Goal: Contribute content

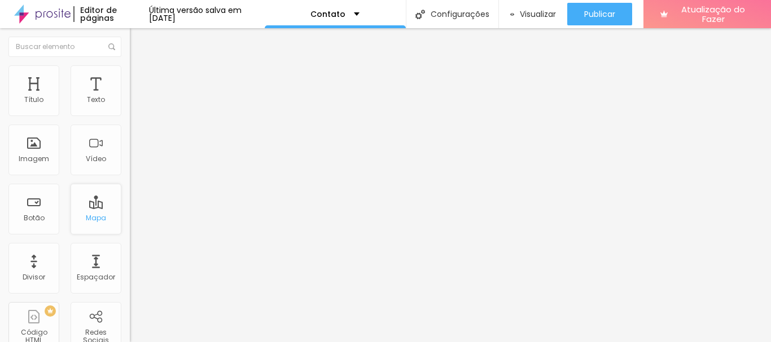
click at [90, 210] on div "Mapa" at bounding box center [96, 209] width 51 height 51
click at [88, 208] on div "Mapa" at bounding box center [96, 209] width 51 height 51
click at [130, 71] on img at bounding box center [135, 70] width 10 height 10
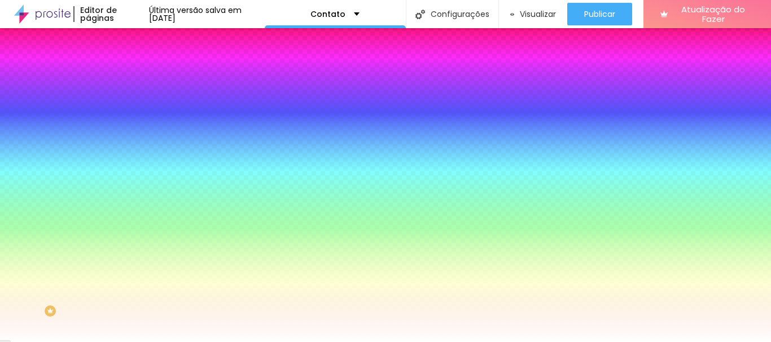
click at [130, 64] on img at bounding box center [135, 59] width 10 height 10
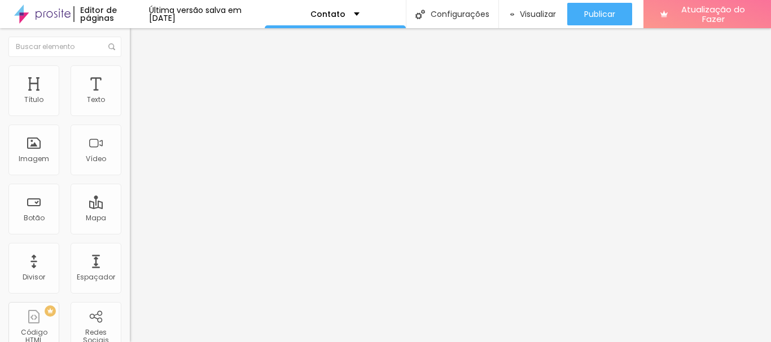
click at [137, 110] on div "Contato" at bounding box center [194, 105] width 115 height 10
click at [130, 69] on img at bounding box center [135, 70] width 10 height 10
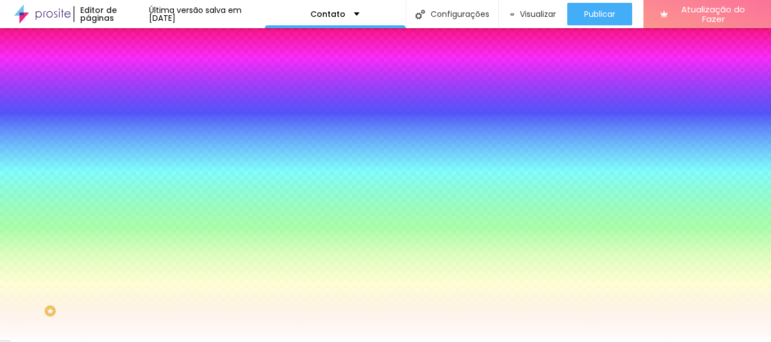
click at [130, 77] on img at bounding box center [135, 82] width 10 height 10
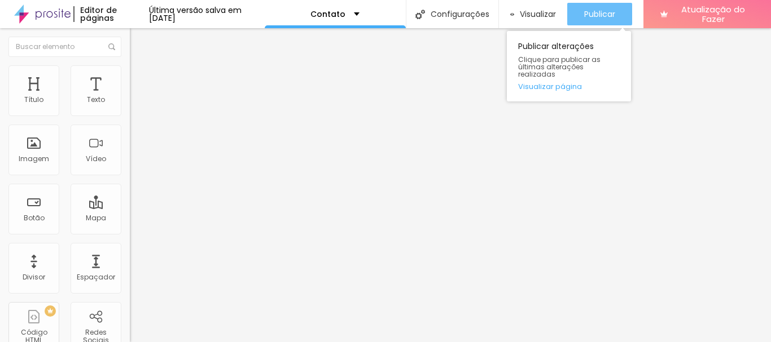
click at [614, 10] on font "Publicar" at bounding box center [599, 13] width 31 height 11
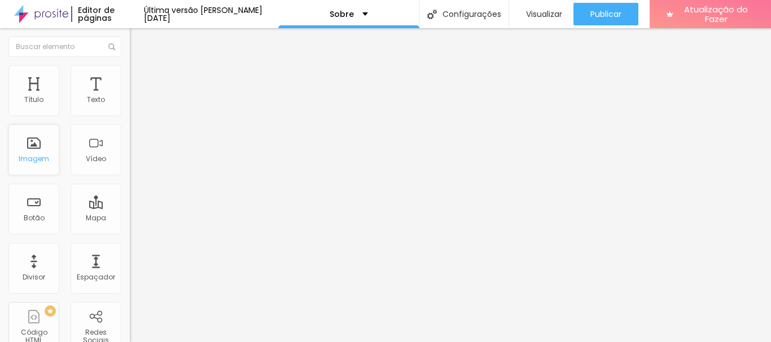
click at [29, 153] on div "Imagem" at bounding box center [33, 150] width 51 height 51
click at [130, 96] on div "Trocar imagem" at bounding box center [195, 92] width 130 height 8
click at [137, 97] on font "Trocar imagem" at bounding box center [164, 92] width 55 height 10
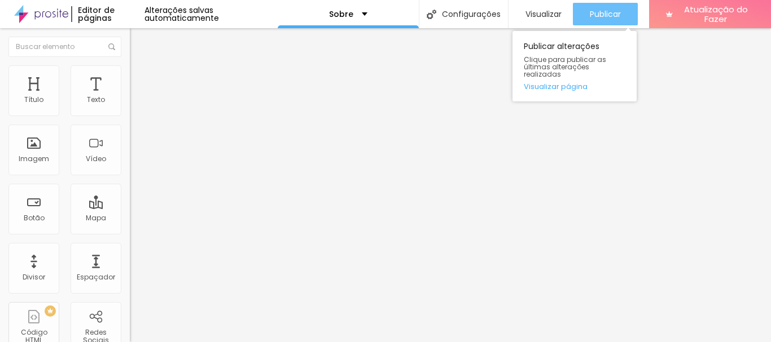
click at [600, 9] on font "Publicar" at bounding box center [604, 13] width 31 height 11
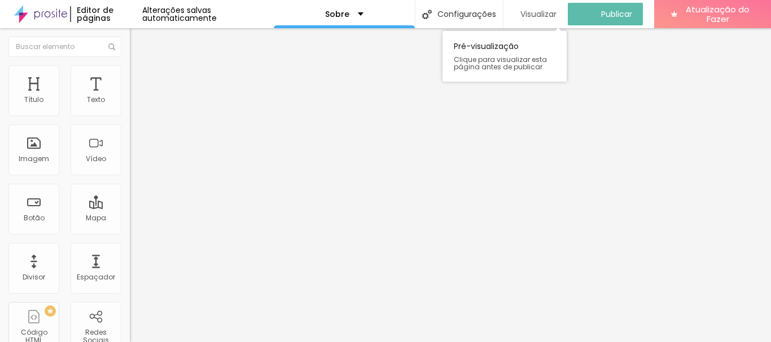
click at [544, 14] on font "Visualizar" at bounding box center [538, 13] width 36 height 11
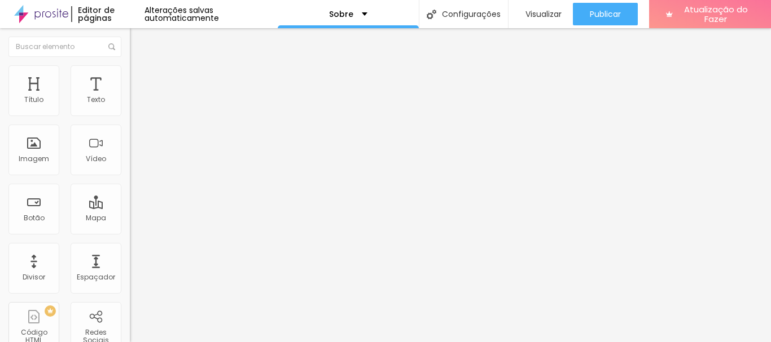
click at [137, 97] on font "Trocar imagem" at bounding box center [164, 92] width 55 height 10
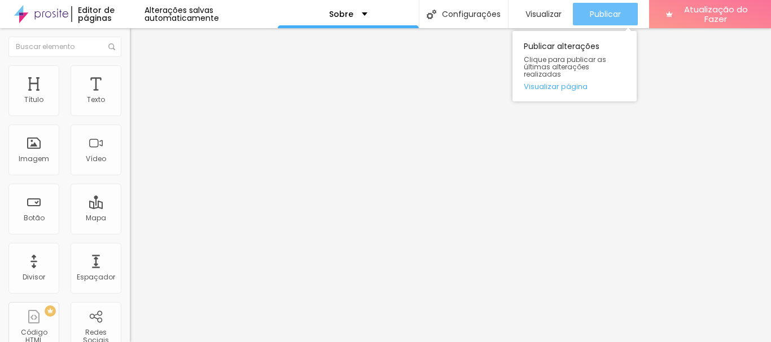
click at [592, 12] on font "Publicar" at bounding box center [604, 13] width 31 height 11
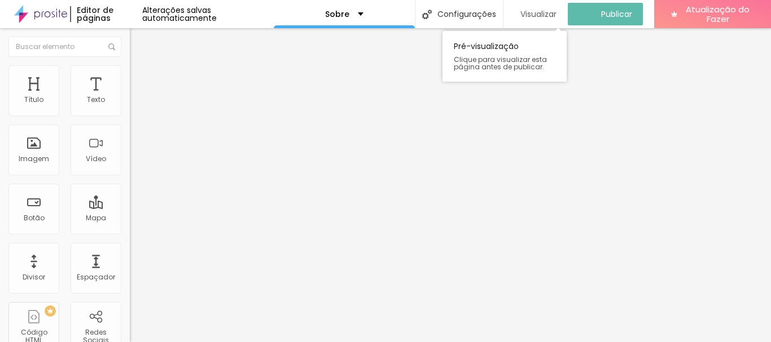
click at [540, 12] on font "Visualizar" at bounding box center [538, 13] width 36 height 11
